Goal: Task Accomplishment & Management: Use online tool/utility

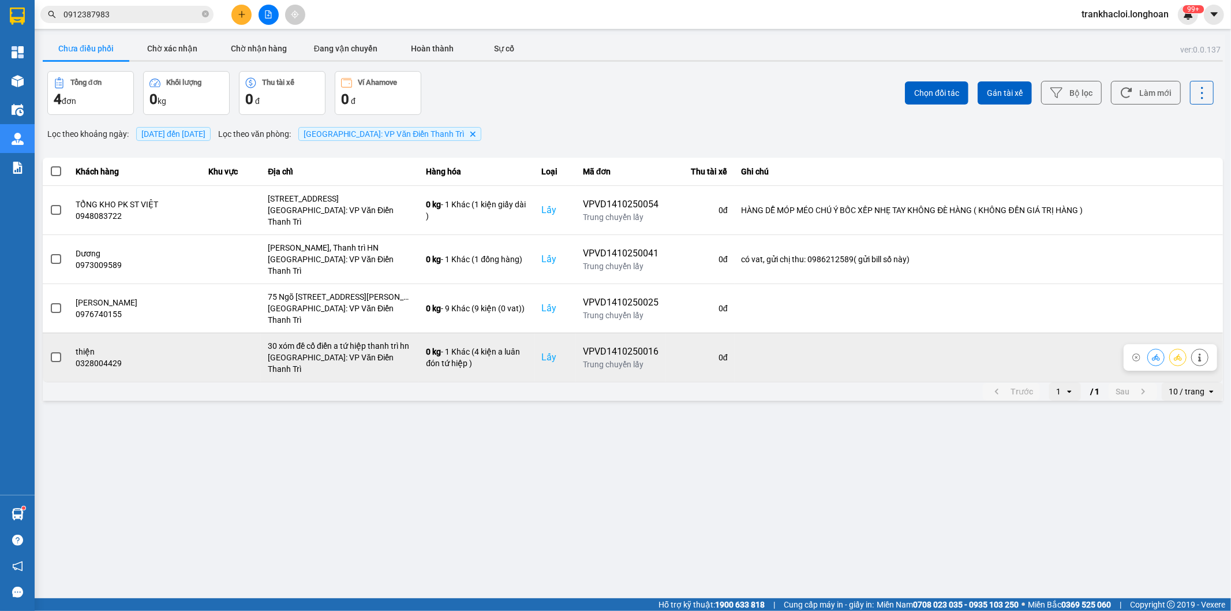
click at [1175, 353] on icon at bounding box center [1178, 357] width 8 height 8
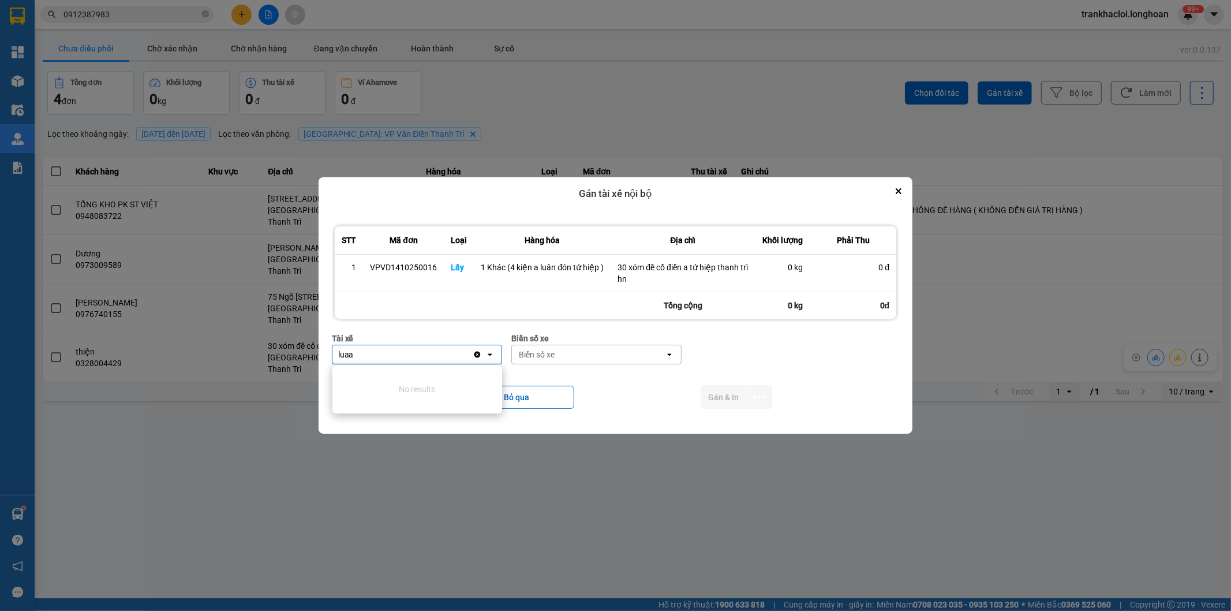
type input "luaa"
click at [416, 355] on div "luaa" at bounding box center [403, 354] width 140 height 18
click at [416, 355] on div "Tài xế" at bounding box center [409, 354] width 153 height 18
type input "luân"
drag, startPoint x: 414, startPoint y: 383, endPoint x: 688, endPoint y: 383, distance: 273.1
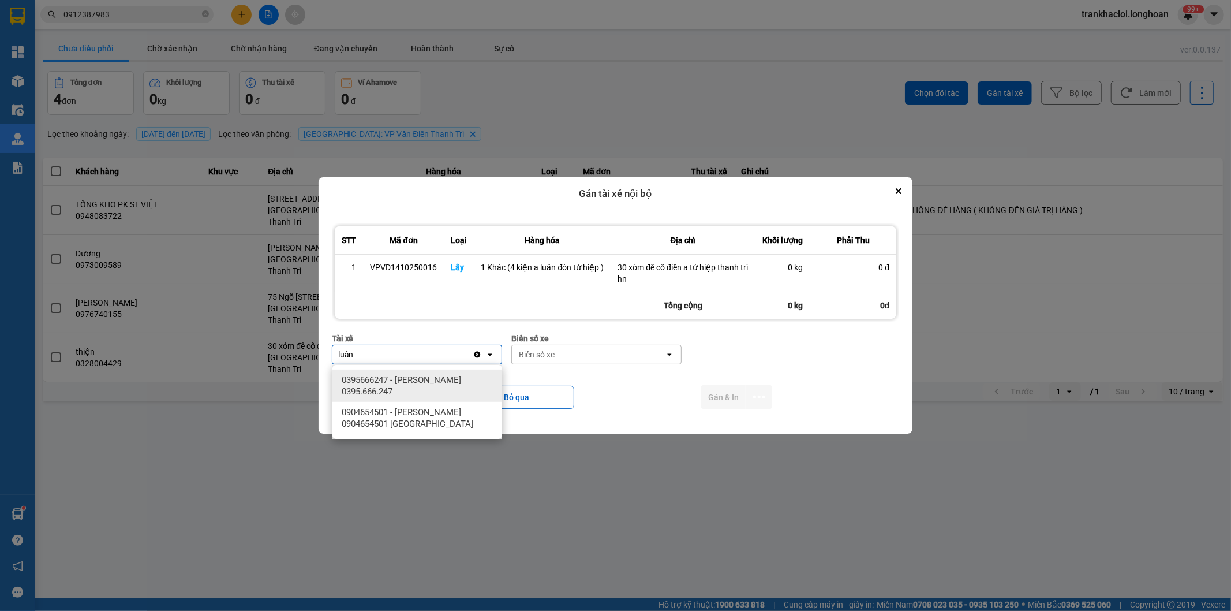
click at [416, 383] on span "0395666247 - Phạm Thế Luân 0395.666.247" at bounding box center [420, 385] width 156 height 23
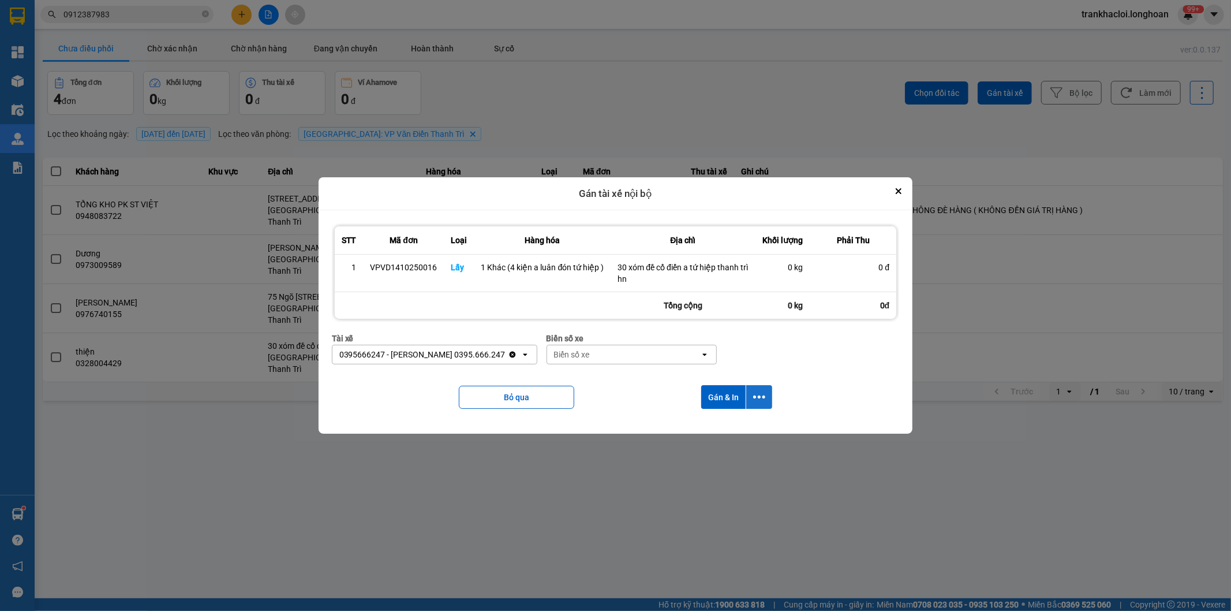
click at [759, 397] on icon "dialog" at bounding box center [759, 396] width 12 height 3
click at [729, 425] on span "Chỉ gán tài" at bounding box center [713, 429] width 38 height 12
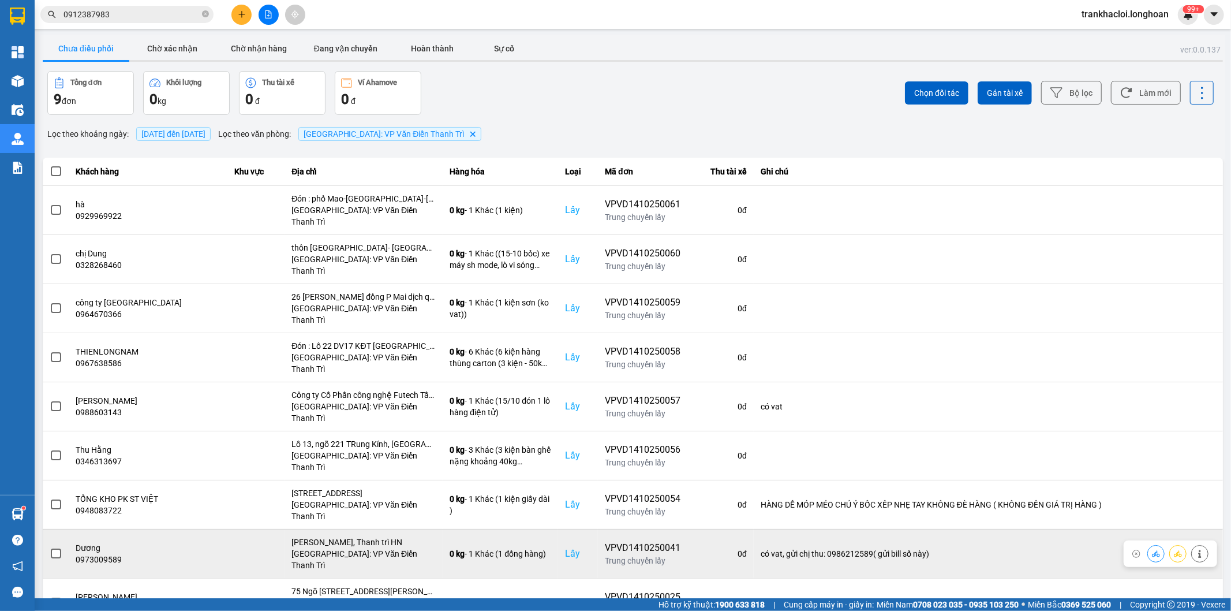
click at [1177, 550] on icon at bounding box center [1178, 554] width 8 height 8
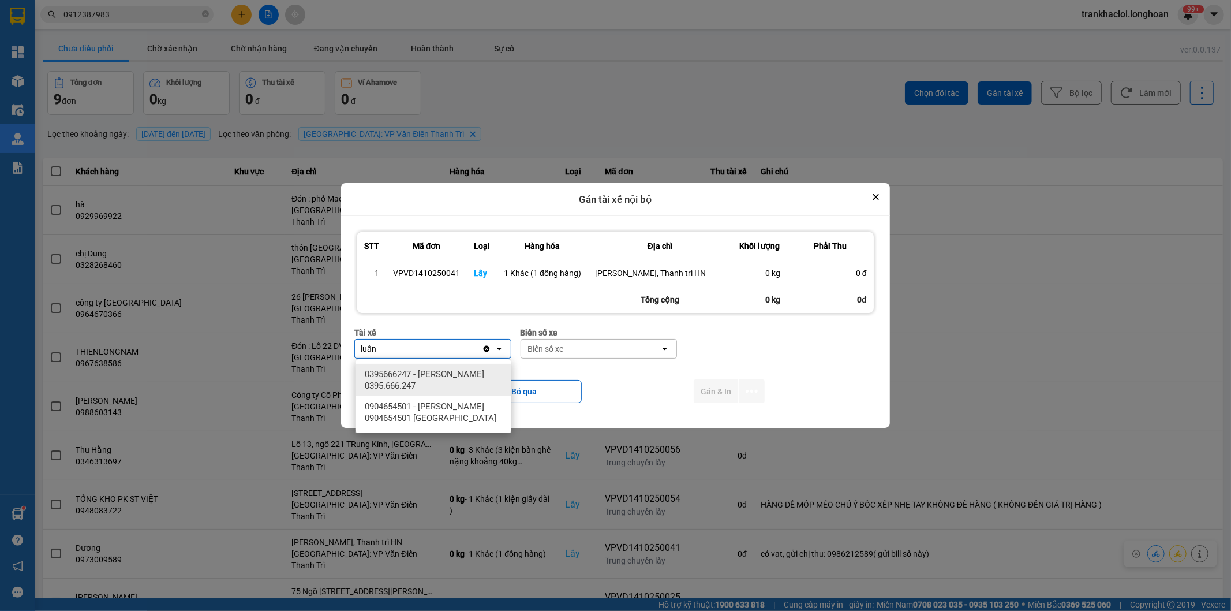
type input "luân"
click at [480, 376] on span "0395666247 - Phạm Thế Luân 0395.666.247" at bounding box center [436, 379] width 142 height 23
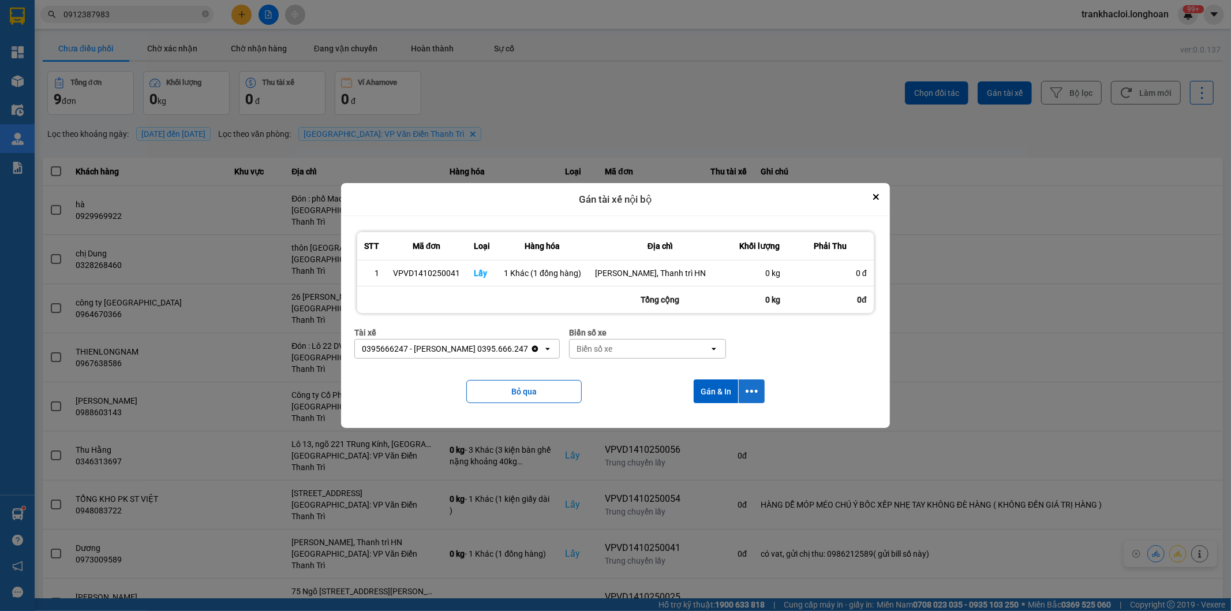
click at [758, 391] on button "dialog" at bounding box center [752, 391] width 26 height 24
click at [718, 423] on span "Chỉ gán tài" at bounding box center [706, 423] width 38 height 12
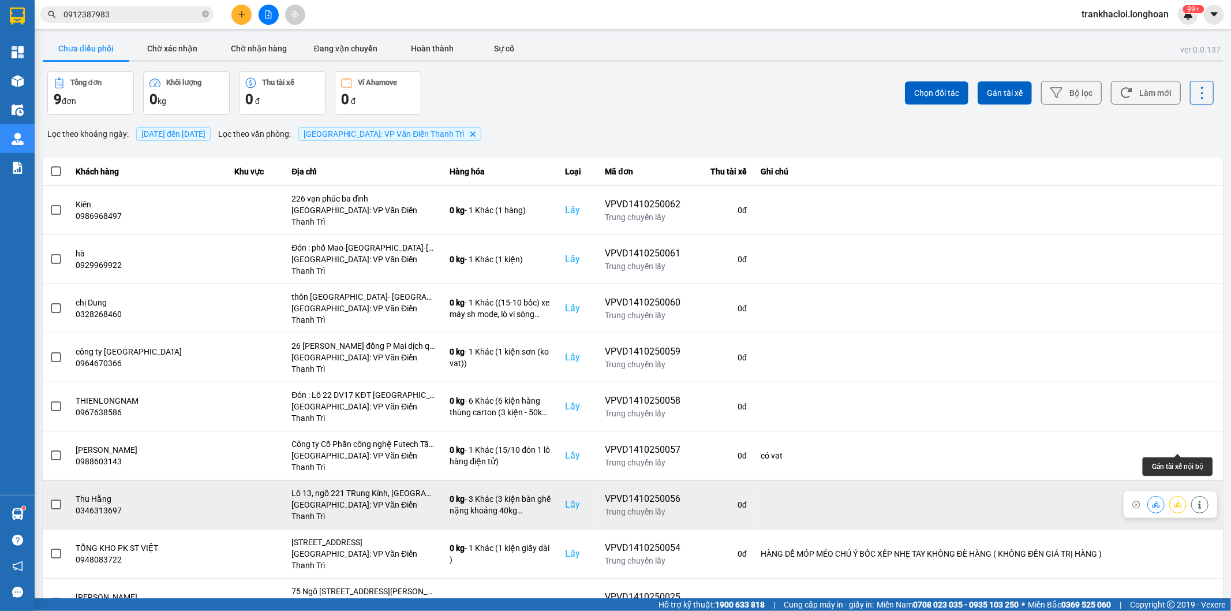
click at [1181, 501] on icon at bounding box center [1178, 505] width 8 height 8
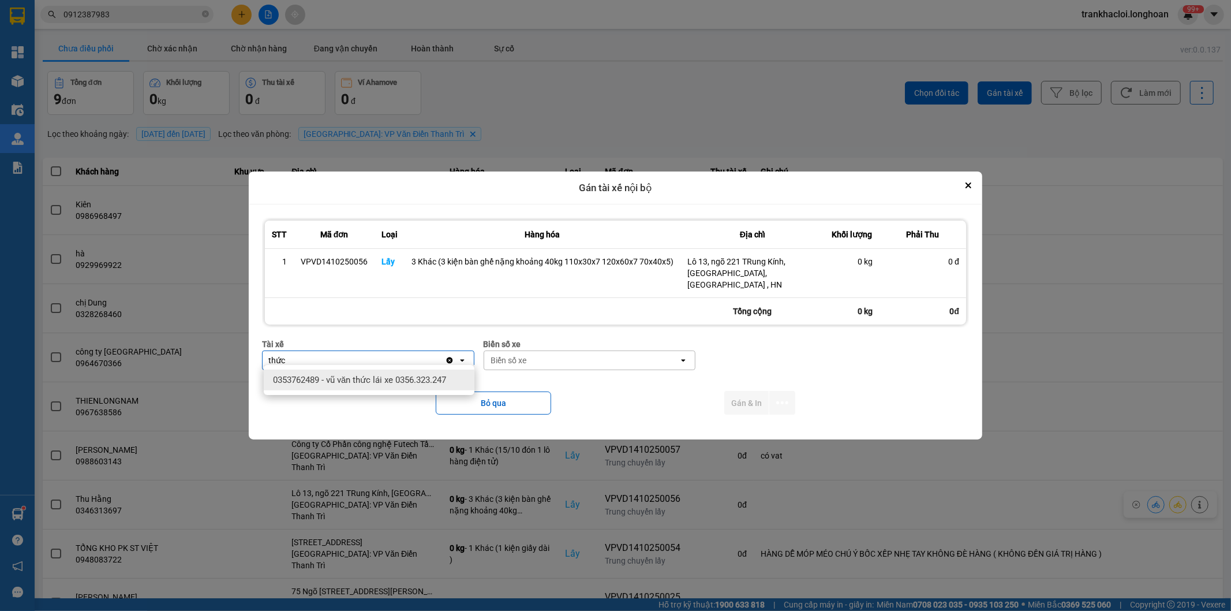
type input "thức"
drag, startPoint x: 342, startPoint y: 379, endPoint x: 402, endPoint y: 379, distance: 60.0
click at [345, 379] on span "0353762489 - vũ văn thức lái xe 0356.323.247" at bounding box center [359, 380] width 173 height 12
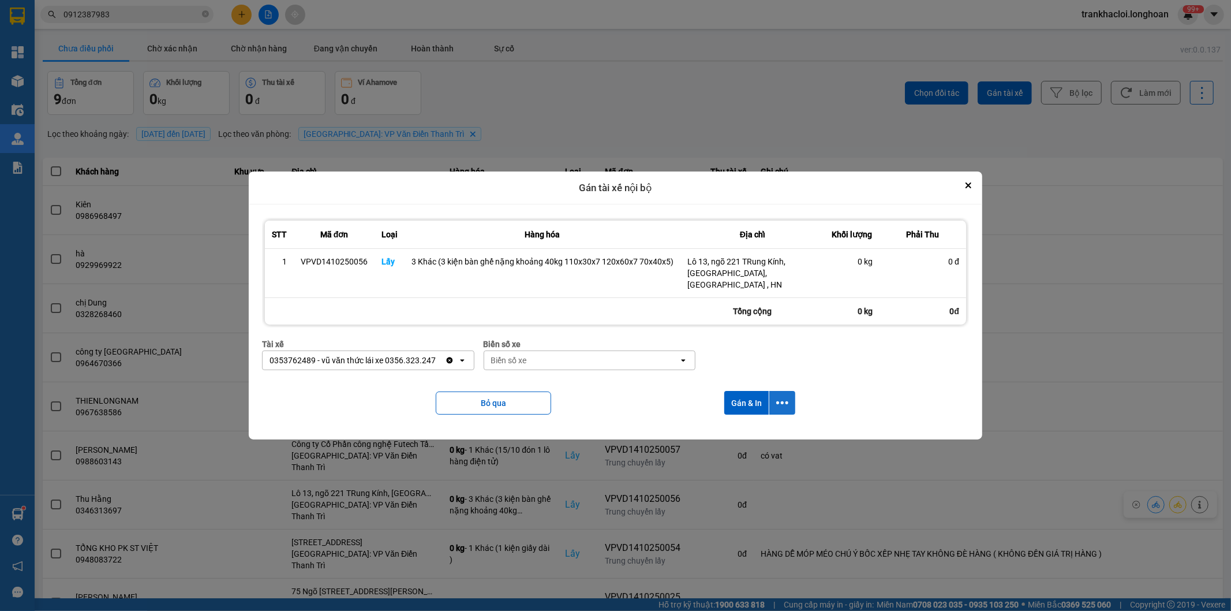
click at [782, 401] on icon "dialog" at bounding box center [782, 402] width 12 height 3
drag, startPoint x: 762, startPoint y: 411, endPoint x: 737, endPoint y: 427, distance: 29.6
click at [735, 427] on span "Chỉ gán tài" at bounding box center [737, 429] width 38 height 12
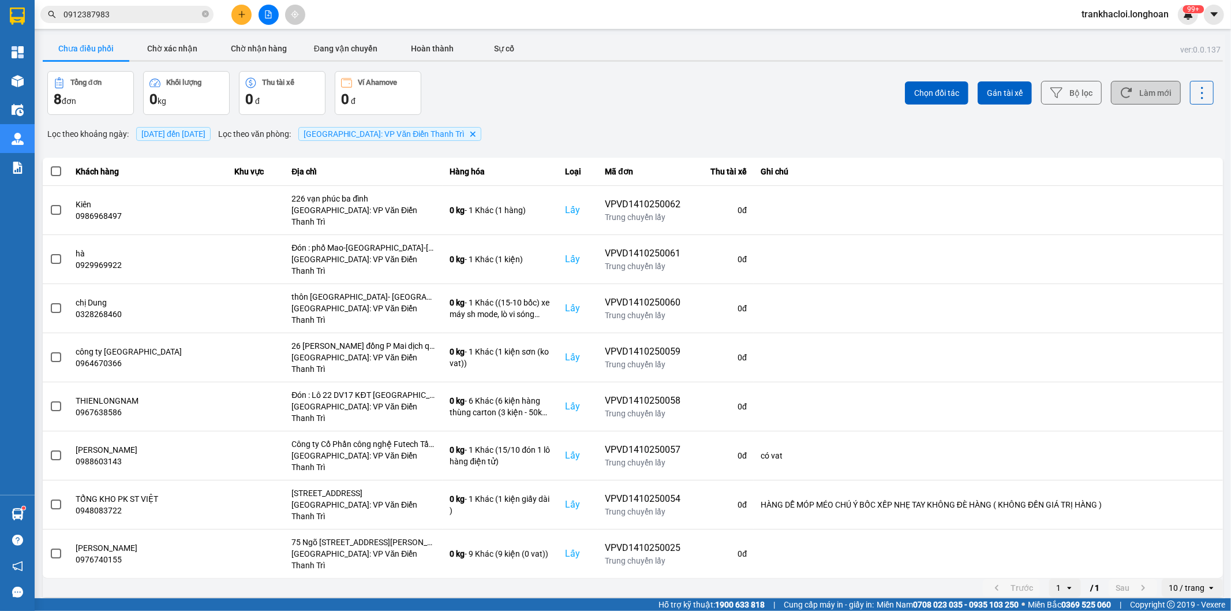
click at [1151, 94] on button "Làm mới" at bounding box center [1146, 93] width 70 height 24
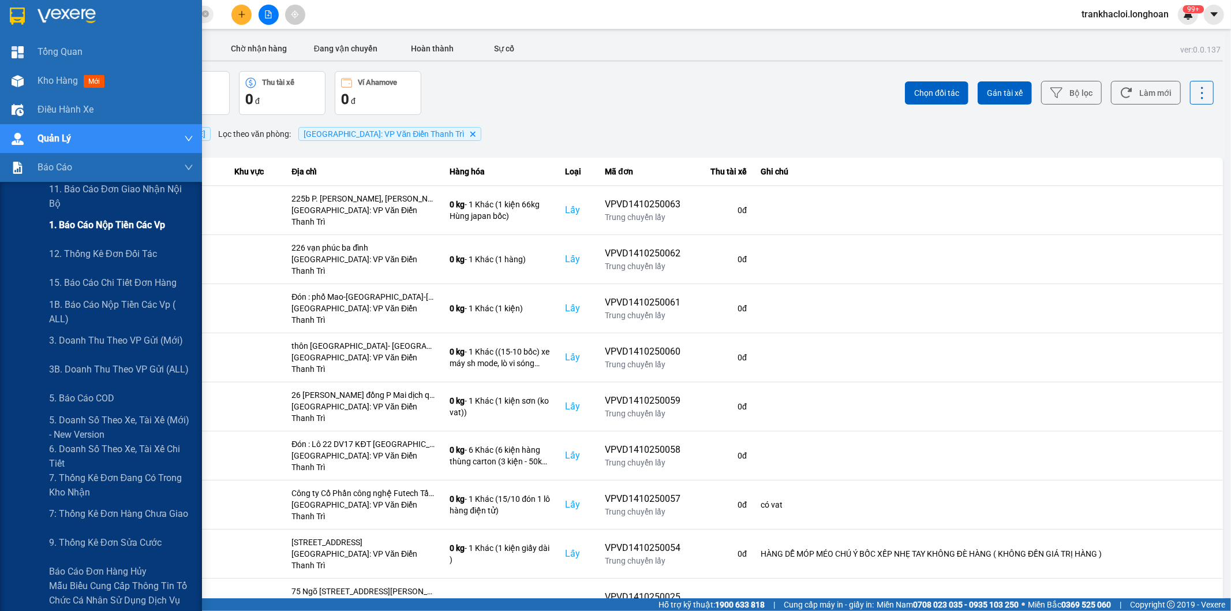
drag, startPoint x: 106, startPoint y: 220, endPoint x: 181, endPoint y: 227, distance: 75.4
click at [107, 220] on span "1. Báo cáo nộp tiền các vp" at bounding box center [107, 225] width 116 height 14
